Goal: Browse casually

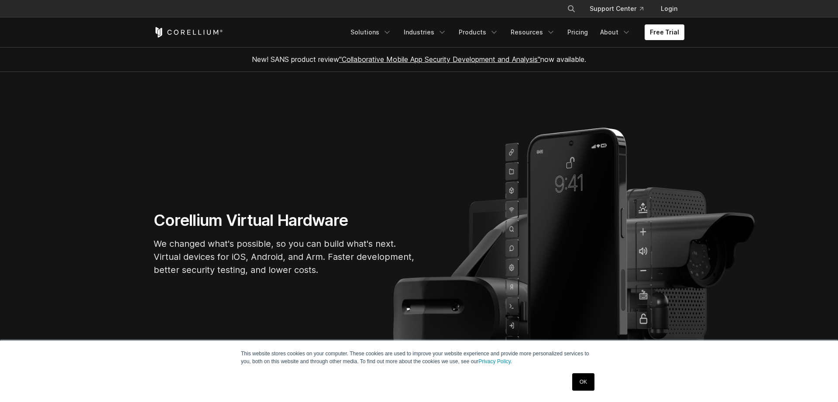
click at [231, 221] on h1 "Corellium Virtual Hardware" at bounding box center [285, 221] width 262 height 20
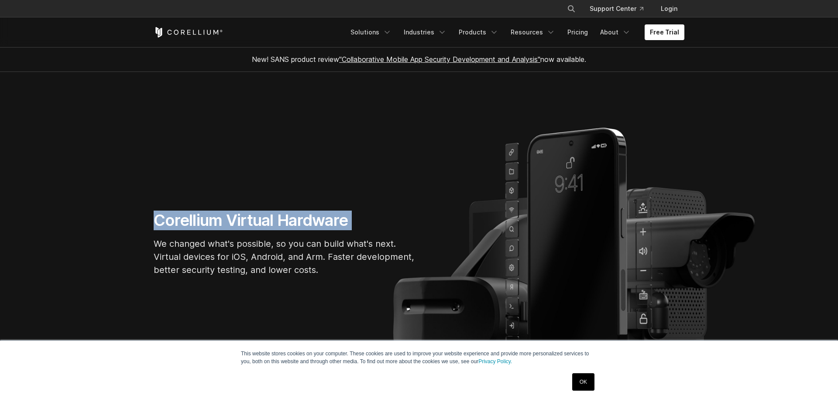
drag, startPoint x: 231, startPoint y: 221, endPoint x: 239, endPoint y: 296, distance: 75.4
click at [238, 296] on section "Corellium Virtual Hardware We changed what's possible, so you can build what's …" at bounding box center [419, 247] width 838 height 350
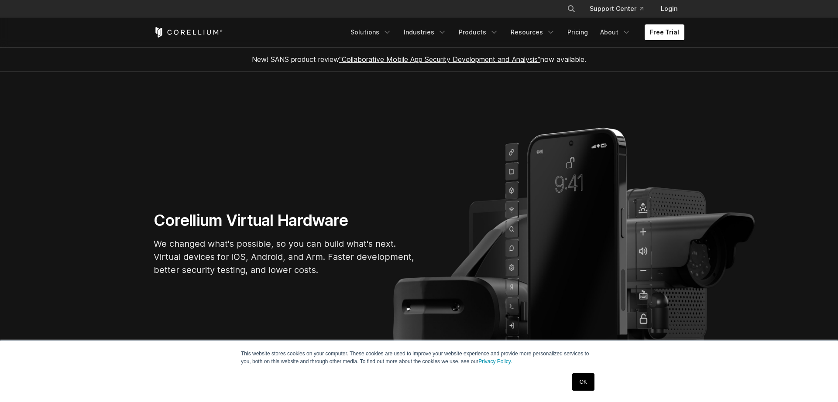
click at [244, 292] on section "Corellium Virtual Hardware We changed what's possible, so you can build what's …" at bounding box center [419, 247] width 838 height 350
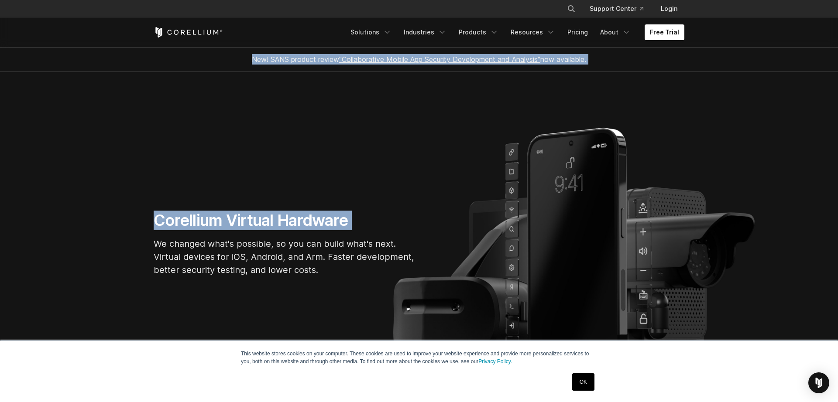
drag, startPoint x: 244, startPoint y: 292, endPoint x: 254, endPoint y: 55, distance: 237.2
click at [244, 72] on section "Corellium Virtual Hardware We changed what's possible, so you can build what's …" at bounding box center [419, 247] width 838 height 350
click at [254, 55] on span "New! SANS product review "Collaborative Mobile App Security Development and Ana…" at bounding box center [419, 59] width 334 height 9
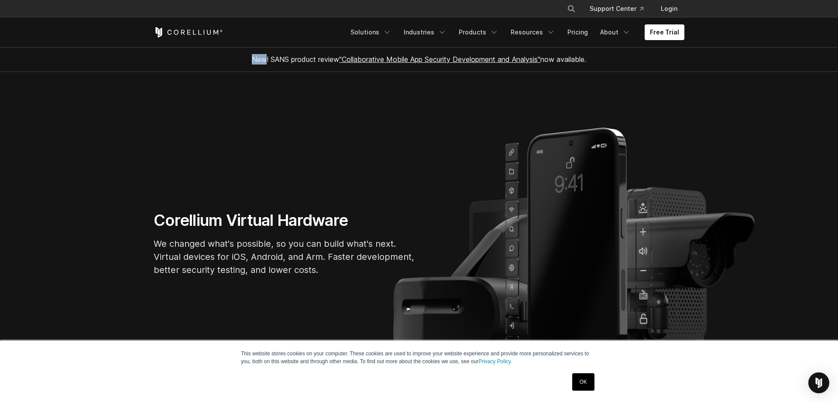
click at [254, 55] on span "New! SANS product review "Collaborative Mobile App Security Development and Ana…" at bounding box center [419, 59] width 334 height 9
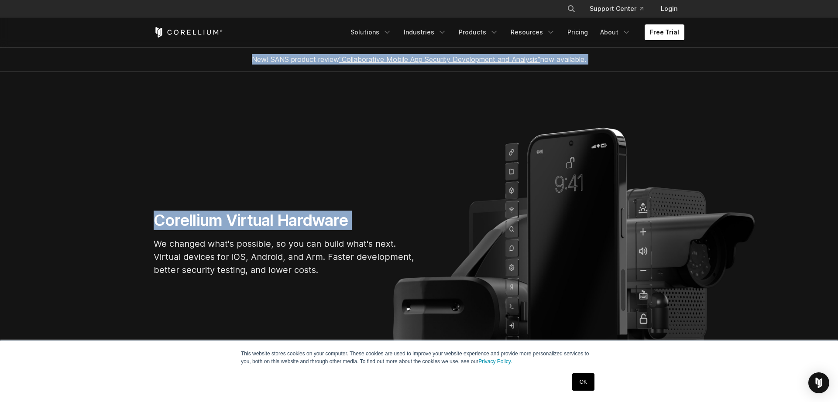
drag, startPoint x: 254, startPoint y: 55, endPoint x: 265, endPoint y: 275, distance: 219.4
click at [264, 72] on section "New! SANS product review "Collaborative Mobile App Security Development and Ana…" at bounding box center [419, 59] width 838 height 25
click at [265, 275] on p "We changed what's possible, so you can build what's next. Virtual devices for i…" at bounding box center [285, 256] width 262 height 39
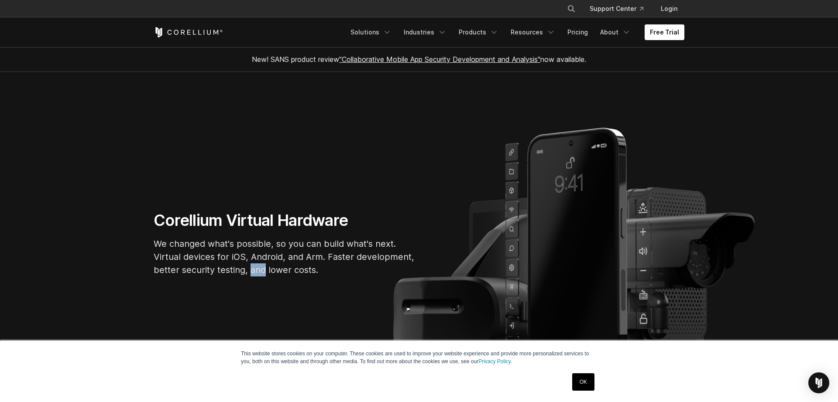
click at [265, 275] on p "We changed what's possible, so you can build what's next. Virtual devices for i…" at bounding box center [285, 256] width 262 height 39
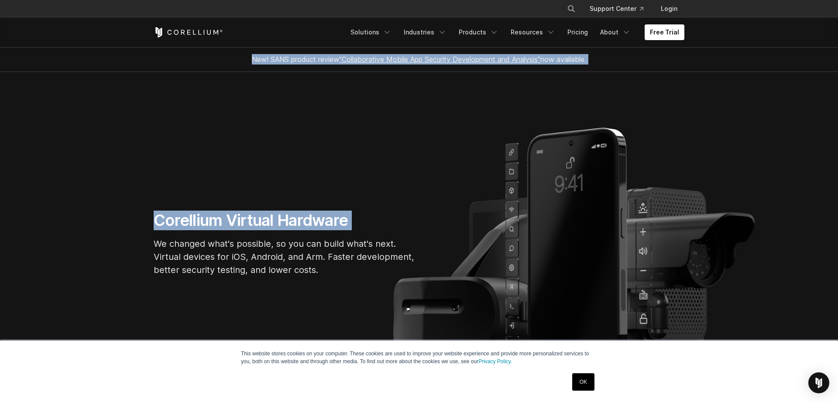
drag, startPoint x: 265, startPoint y: 275, endPoint x: 287, endPoint y: 54, distance: 222.0
click at [284, 72] on section "Corellium Virtual Hardware We changed what's possible, so you can build what's …" at bounding box center [419, 247] width 838 height 350
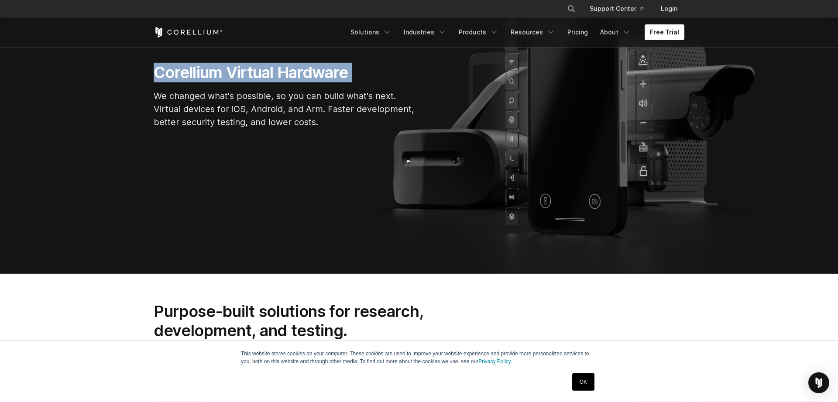
scroll to position [181, 0]
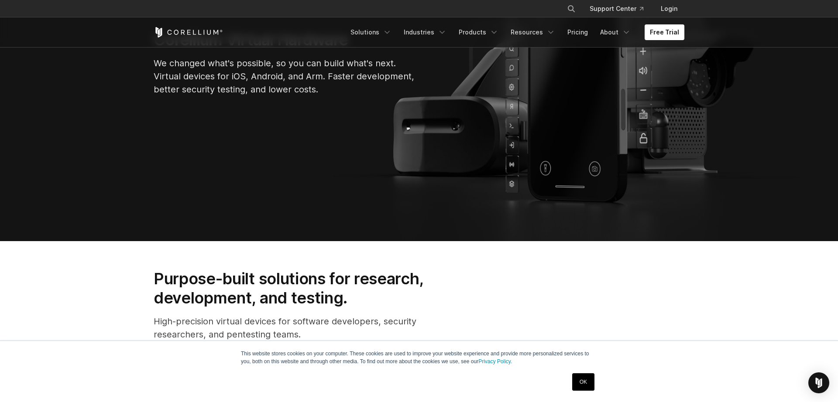
click at [347, 277] on h2 "Purpose-built solutions for research, development, and testing." at bounding box center [303, 288] width 298 height 39
drag, startPoint x: 347, startPoint y: 277, endPoint x: 291, endPoint y: 277, distance: 56.3
click at [331, 278] on h2 "Purpose-built solutions for research, development, and testing." at bounding box center [303, 288] width 298 height 39
drag, startPoint x: 579, startPoint y: 382, endPoint x: 458, endPoint y: 341, distance: 128.2
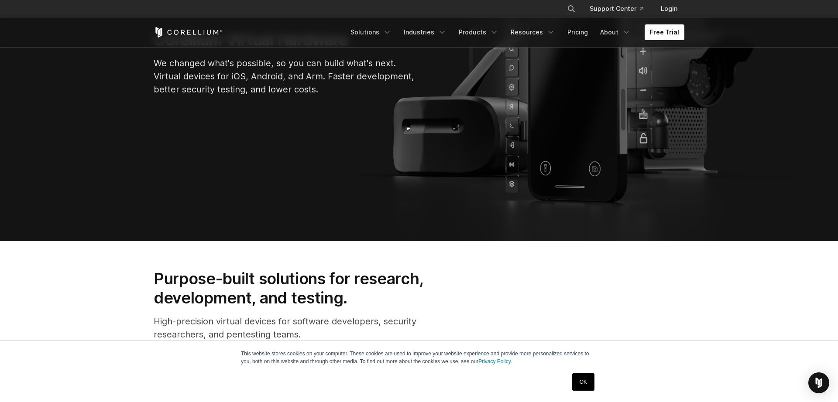
click at [578, 383] on link "OK" at bounding box center [583, 382] width 22 height 17
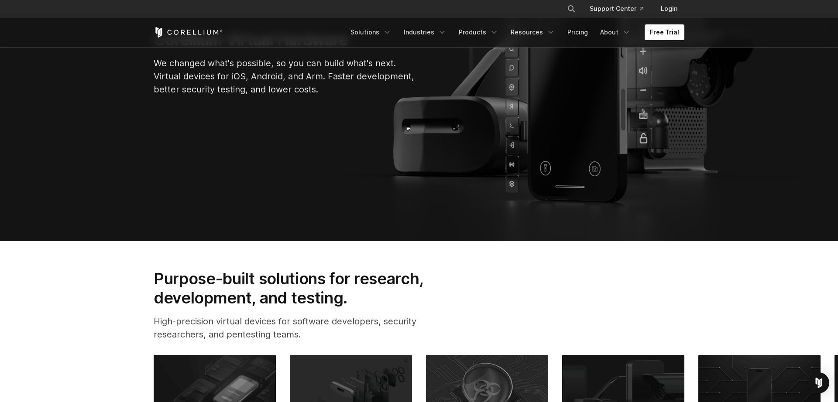
click at [174, 278] on h2 "Purpose-built solutions for research, development, and testing." at bounding box center [303, 288] width 298 height 39
drag, startPoint x: 174, startPoint y: 278, endPoint x: 299, endPoint y: 279, distance: 124.4
click at [241, 279] on h2 "Purpose-built solutions for research, development, and testing." at bounding box center [303, 288] width 298 height 39
click at [372, 279] on h2 "Purpose-built solutions for research, development, and testing." at bounding box center [303, 288] width 298 height 39
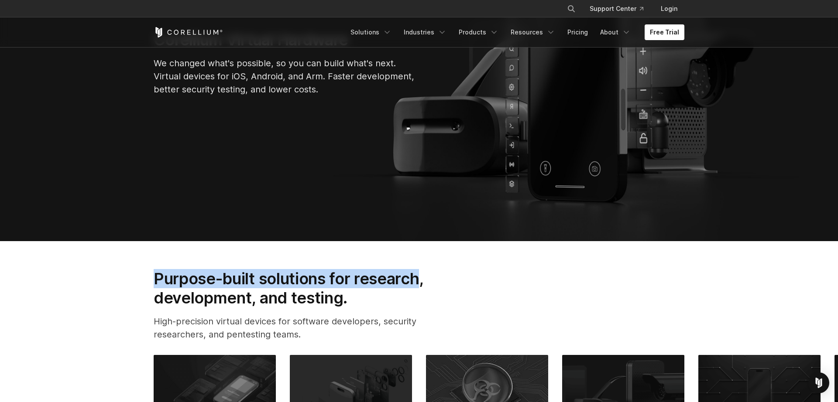
drag, startPoint x: 372, startPoint y: 279, endPoint x: 193, endPoint y: 283, distance: 179.4
click at [193, 283] on h2 "Purpose-built solutions for research, development, and testing." at bounding box center [303, 288] width 298 height 39
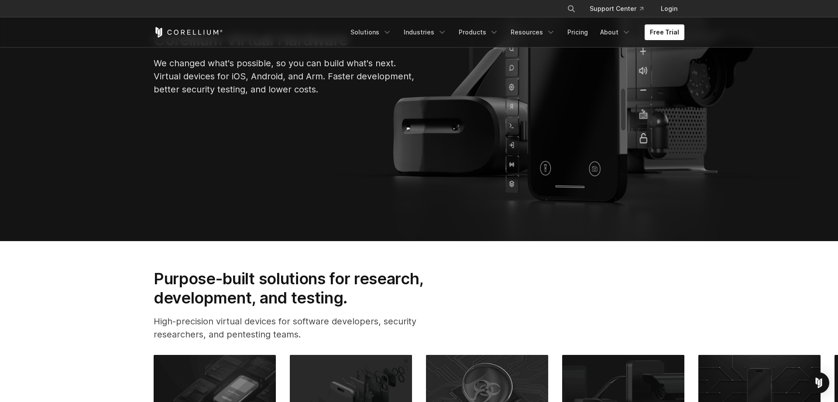
click at [193, 298] on h2 "Purpose-built solutions for research, development, and testing." at bounding box center [303, 288] width 298 height 39
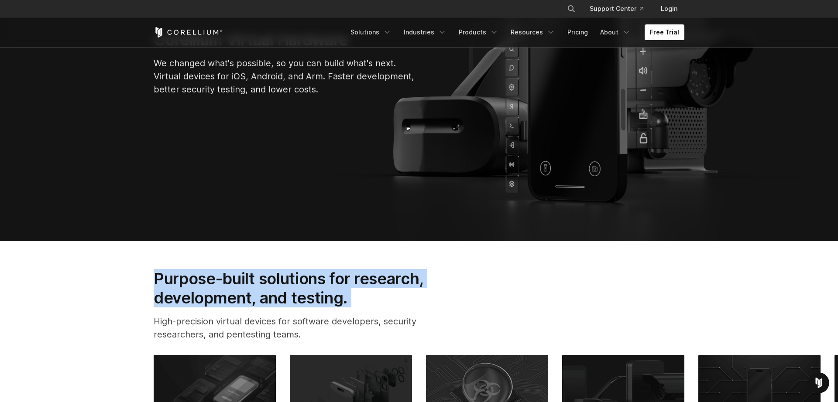
scroll to position [0, 0]
drag, startPoint x: 193, startPoint y: 298, endPoint x: 222, endPoint y: 336, distance: 47.6
click at [222, 336] on div "Purpose-built solutions for research, development, and testing. High-precision …" at bounding box center [302, 308] width 315 height 79
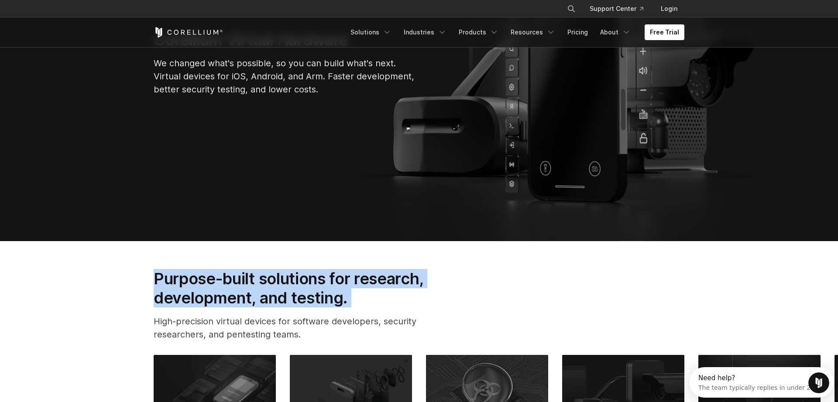
click at [222, 336] on p "High-precision virtual devices for software developers, security researchers, a…" at bounding box center [303, 328] width 298 height 26
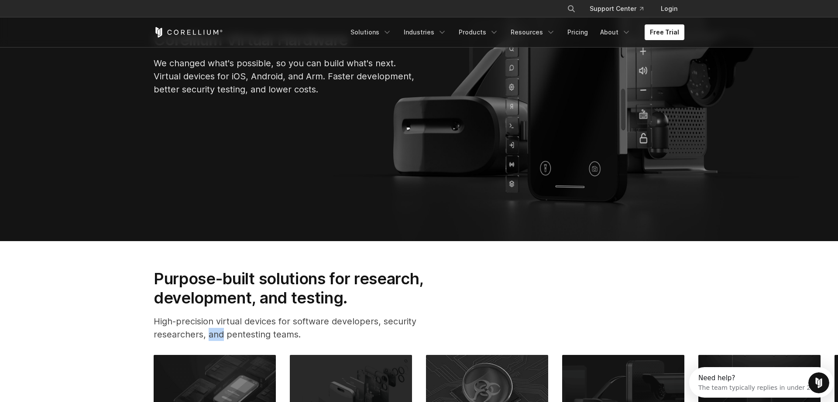
click at [222, 336] on p "High-precision virtual devices for software developers, security researchers, a…" at bounding box center [303, 328] width 298 height 26
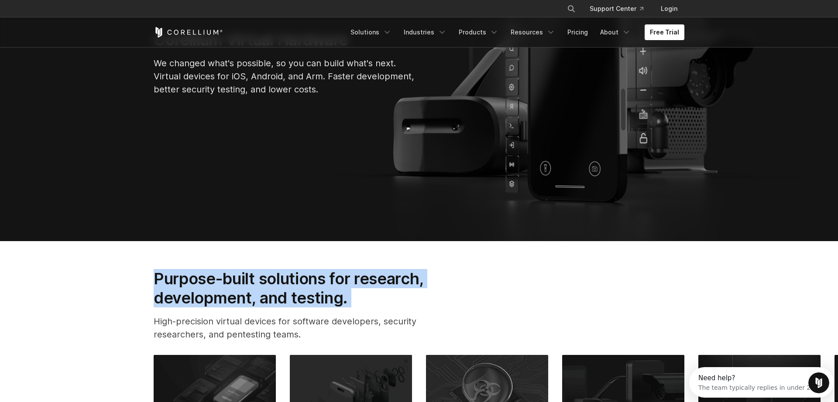
drag, startPoint x: 222, startPoint y: 336, endPoint x: 265, endPoint y: 282, distance: 69.3
click at [265, 282] on div "Purpose-built solutions for research, development, and testing. High-precision …" at bounding box center [302, 308] width 315 height 79
click at [265, 282] on h2 "Purpose-built solutions for research, development, and testing." at bounding box center [303, 288] width 298 height 39
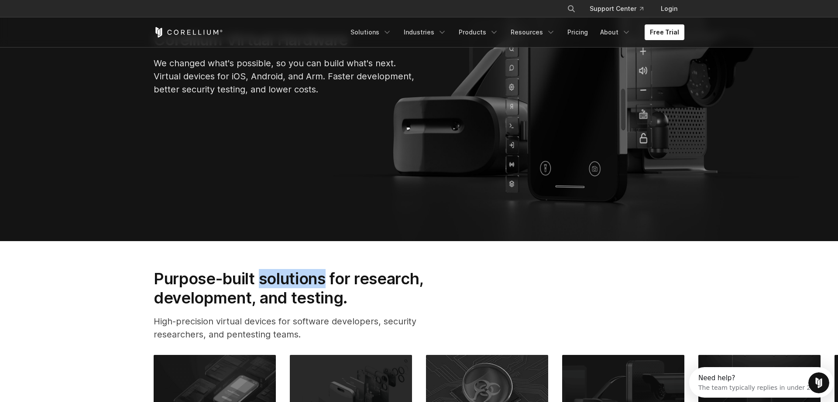
click at [265, 282] on h2 "Purpose-built solutions for research, development, and testing." at bounding box center [303, 288] width 298 height 39
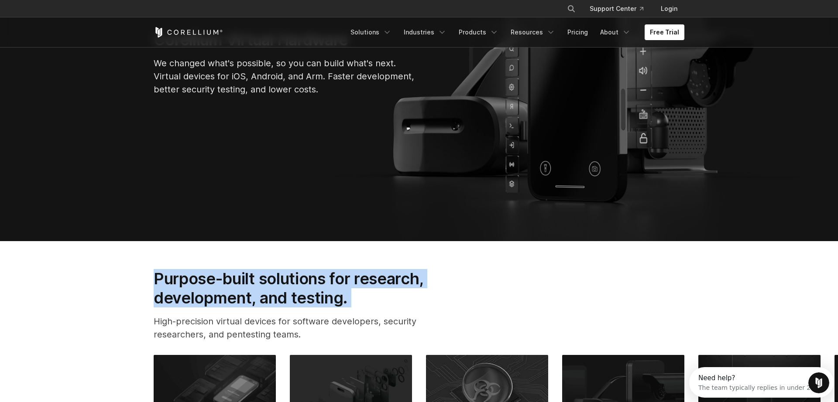
drag, startPoint x: 265, startPoint y: 282, endPoint x: 261, endPoint y: 340, distance: 58.2
click at [261, 340] on div "Purpose-built solutions for research, development, and testing. High-precision …" at bounding box center [302, 308] width 315 height 79
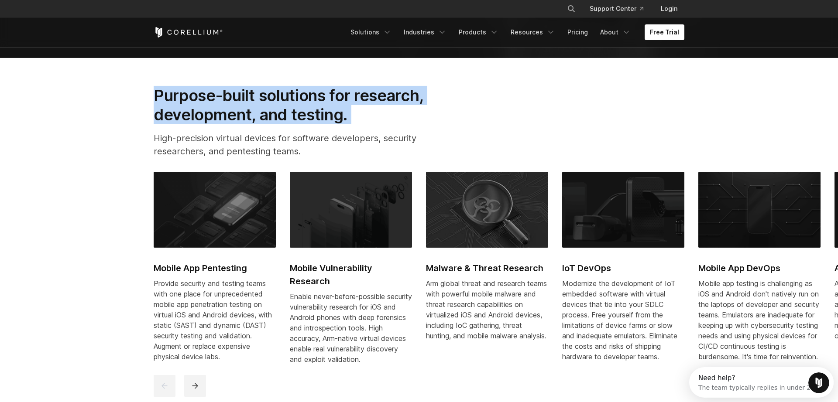
scroll to position [361, 0]
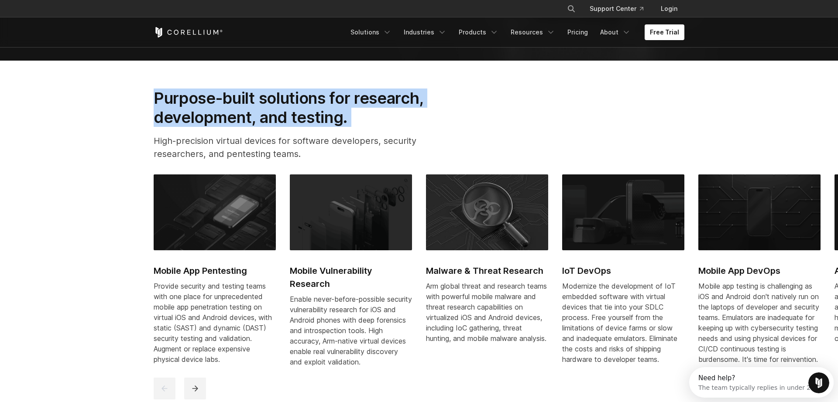
drag, startPoint x: 804, startPoint y: 274, endPoint x: 278, endPoint y: 270, distance: 526.0
click at [698, 270] on h2 "Mobile App DevOps" at bounding box center [759, 271] width 122 height 13
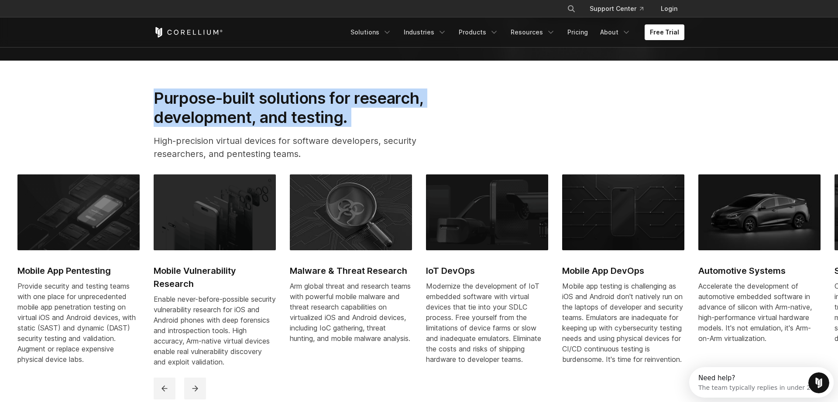
drag, startPoint x: 787, startPoint y: 289, endPoint x: 447, endPoint y: 269, distance: 340.6
click at [698, 279] on link "Automotive Systems Accelerate the development of automotive embedded software i…" at bounding box center [759, 268] width 122 height 187
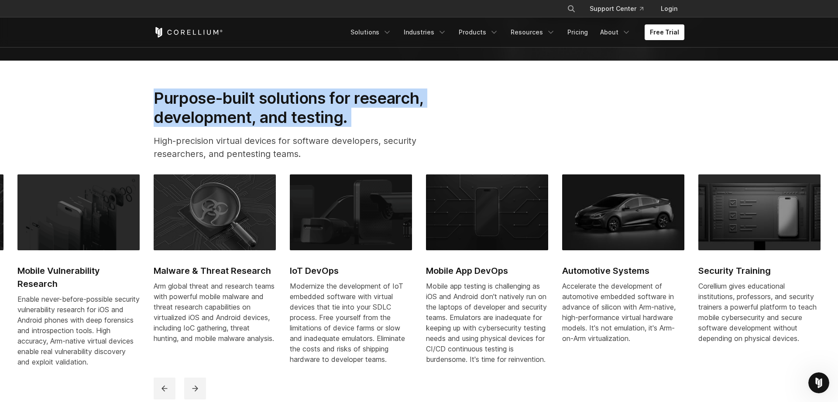
click at [314, 109] on h2 "Purpose-built solutions for research, development, and testing." at bounding box center [303, 108] width 298 height 39
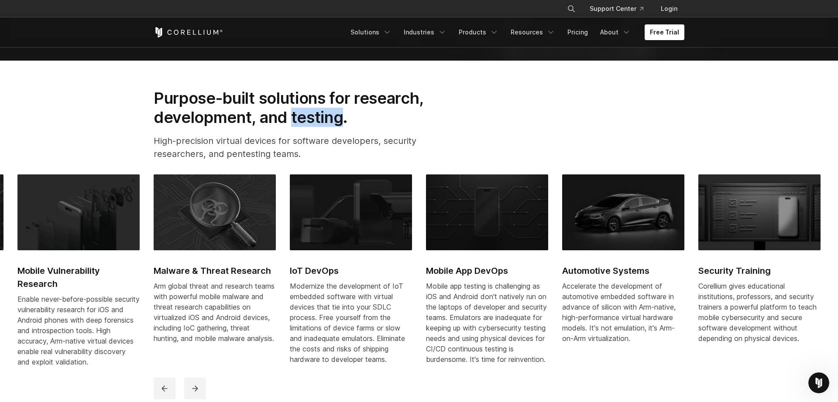
click at [314, 109] on h2 "Purpose-built solutions for research, development, and testing." at bounding box center [303, 108] width 298 height 39
click at [292, 112] on h2 "Purpose-built solutions for research, development, and testing." at bounding box center [303, 108] width 298 height 39
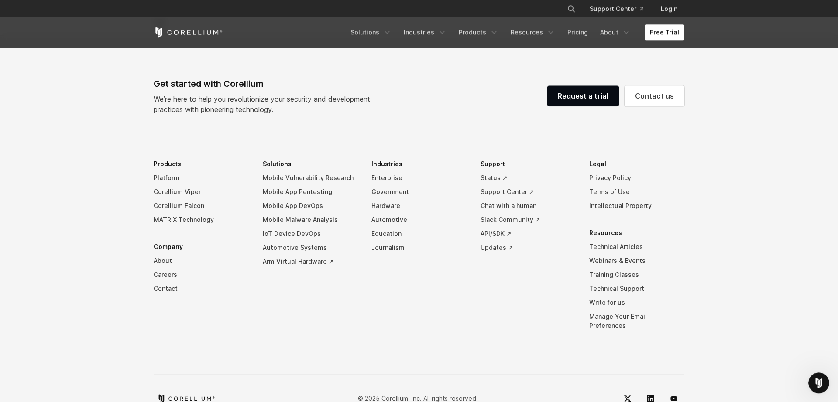
scroll to position [2050, 0]
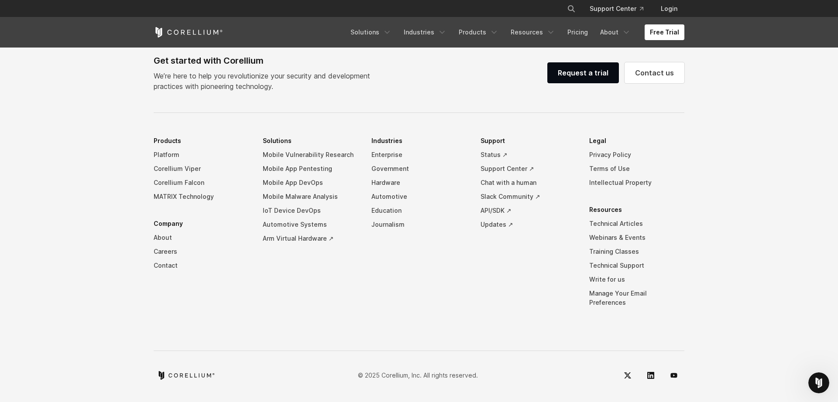
drag, startPoint x: 292, startPoint y: 112, endPoint x: 691, endPoint y: 378, distance: 480.4
click at [692, 377] on div "Get started with Corellium We’re here to help you revolutionize your security a…" at bounding box center [419, 220] width 548 height 332
click at [696, 384] on footer "Get started with Corellium We’re here to help you revolutionize your security a…" at bounding box center [419, 208] width 838 height 392
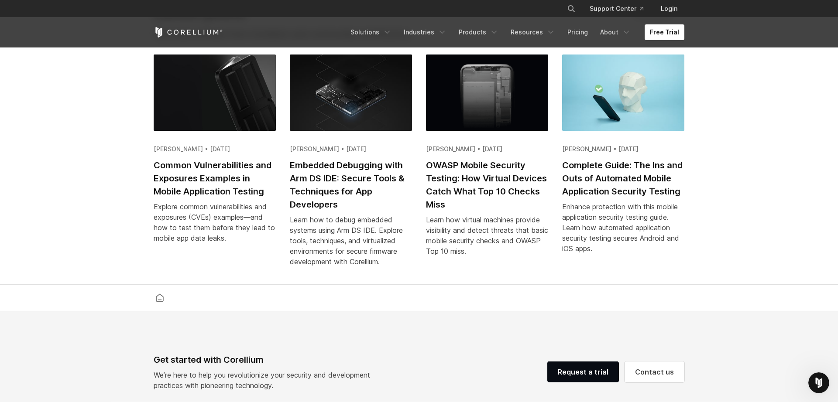
scroll to position [1689, 0]
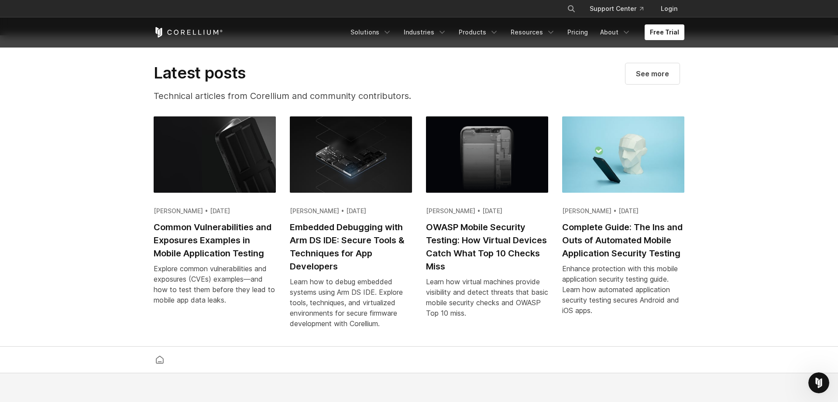
drag, startPoint x: 696, startPoint y: 384, endPoint x: 300, endPoint y: 230, distance: 424.4
click at [212, 83] on h2 "Latest posts" at bounding box center [303, 72] width 298 height 19
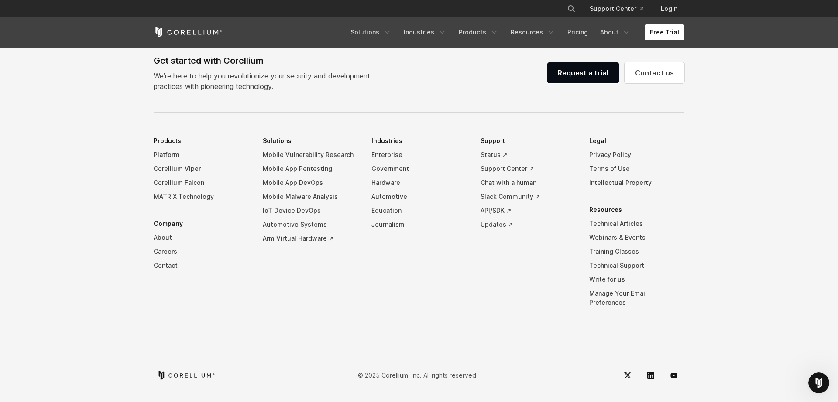
drag, startPoint x: 212, startPoint y: 86, endPoint x: 489, endPoint y: 370, distance: 397.0
click at [450, 375] on p "© 2025 Corellium, Inc. All rights reserved." at bounding box center [418, 375] width 120 height 9
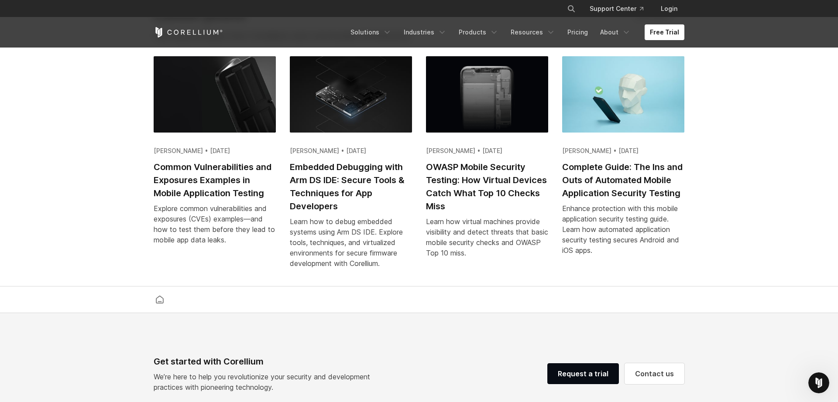
scroll to position [1448, 0]
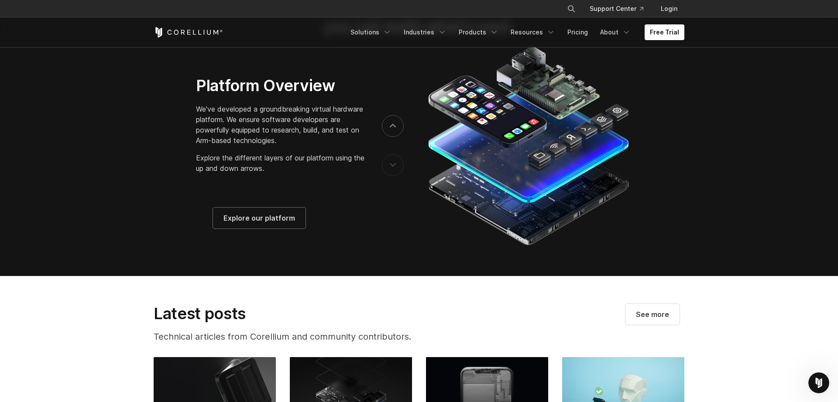
drag, startPoint x: 450, startPoint y: 375, endPoint x: 256, endPoint y: 196, distance: 263.8
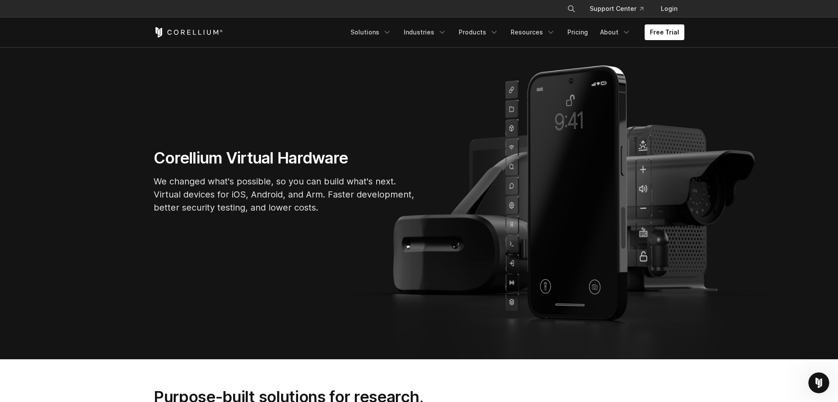
scroll to position [0, 0]
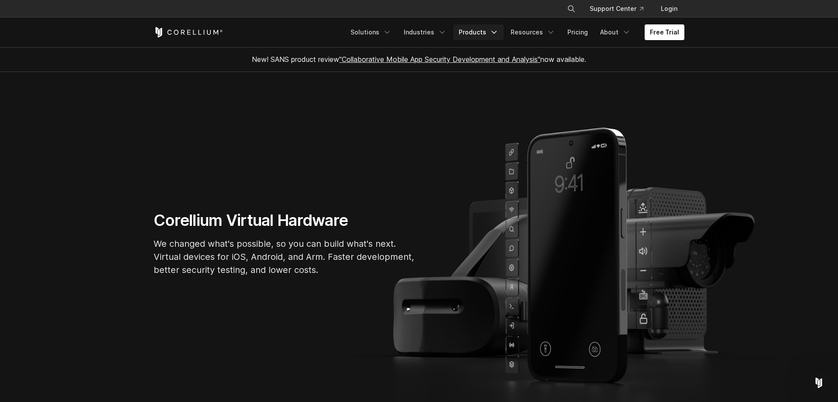
click at [498, 31] on icon "Navigation Menu" at bounding box center [494, 32] width 9 height 9
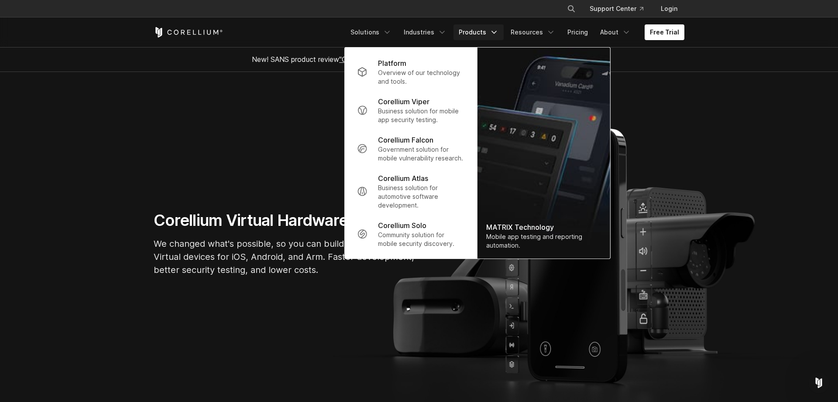
click at [498, 31] on icon "Navigation Menu" at bounding box center [494, 32] width 9 height 9
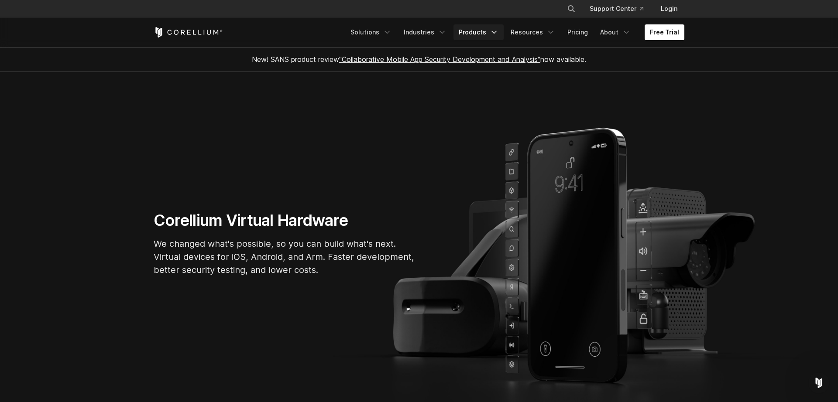
click at [498, 31] on icon "Navigation Menu" at bounding box center [494, 32] width 9 height 9
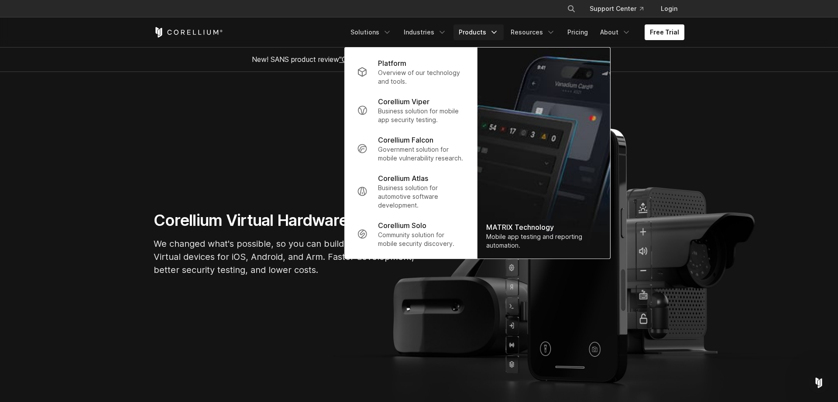
click at [498, 31] on icon "Navigation Menu" at bounding box center [494, 32] width 9 height 9
